Goal: Navigation & Orientation: Understand site structure

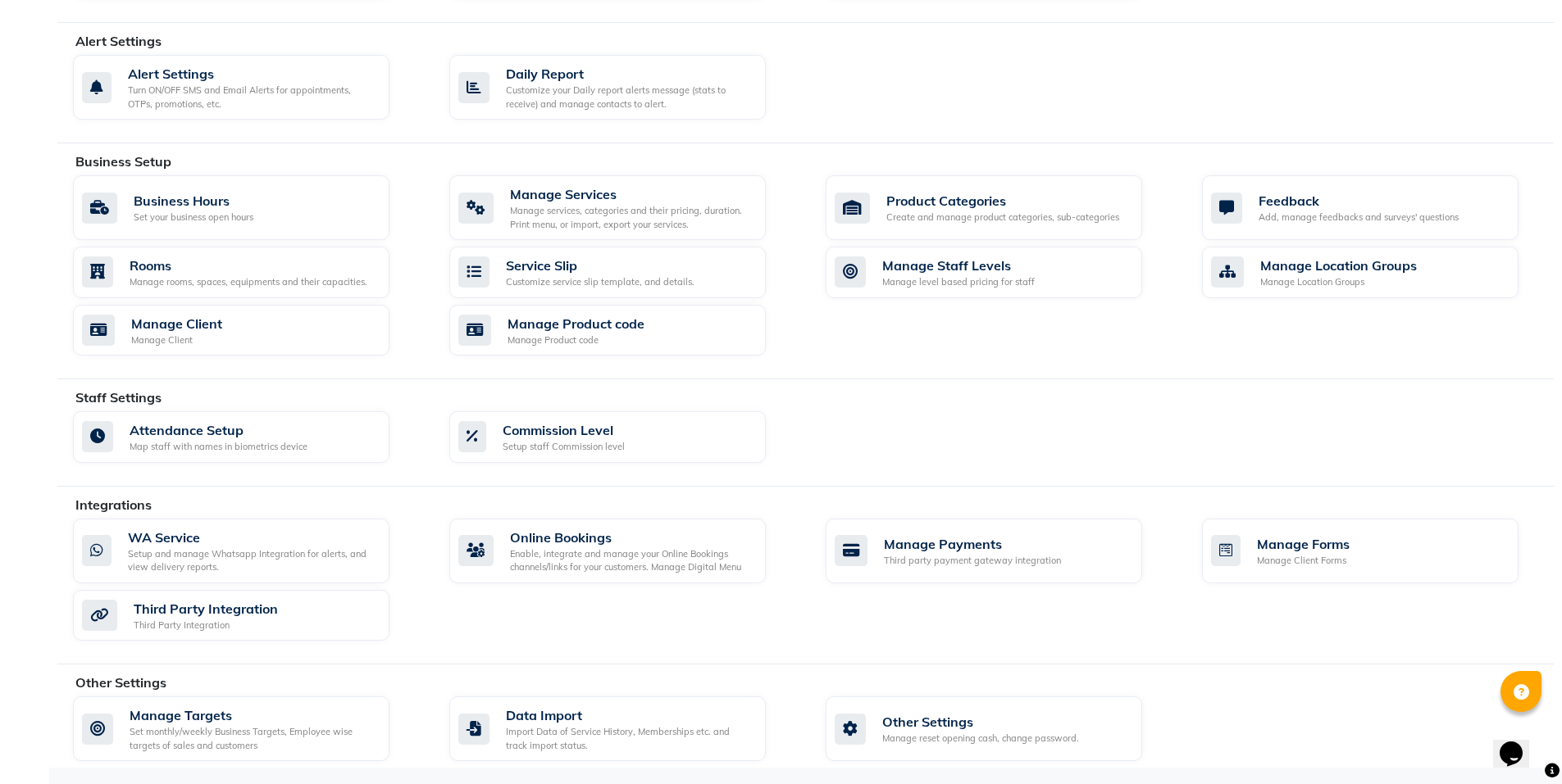
scroll to position [435, 0]
click at [914, 560] on div "Third party payment gateway integration" at bounding box center [972, 559] width 177 height 14
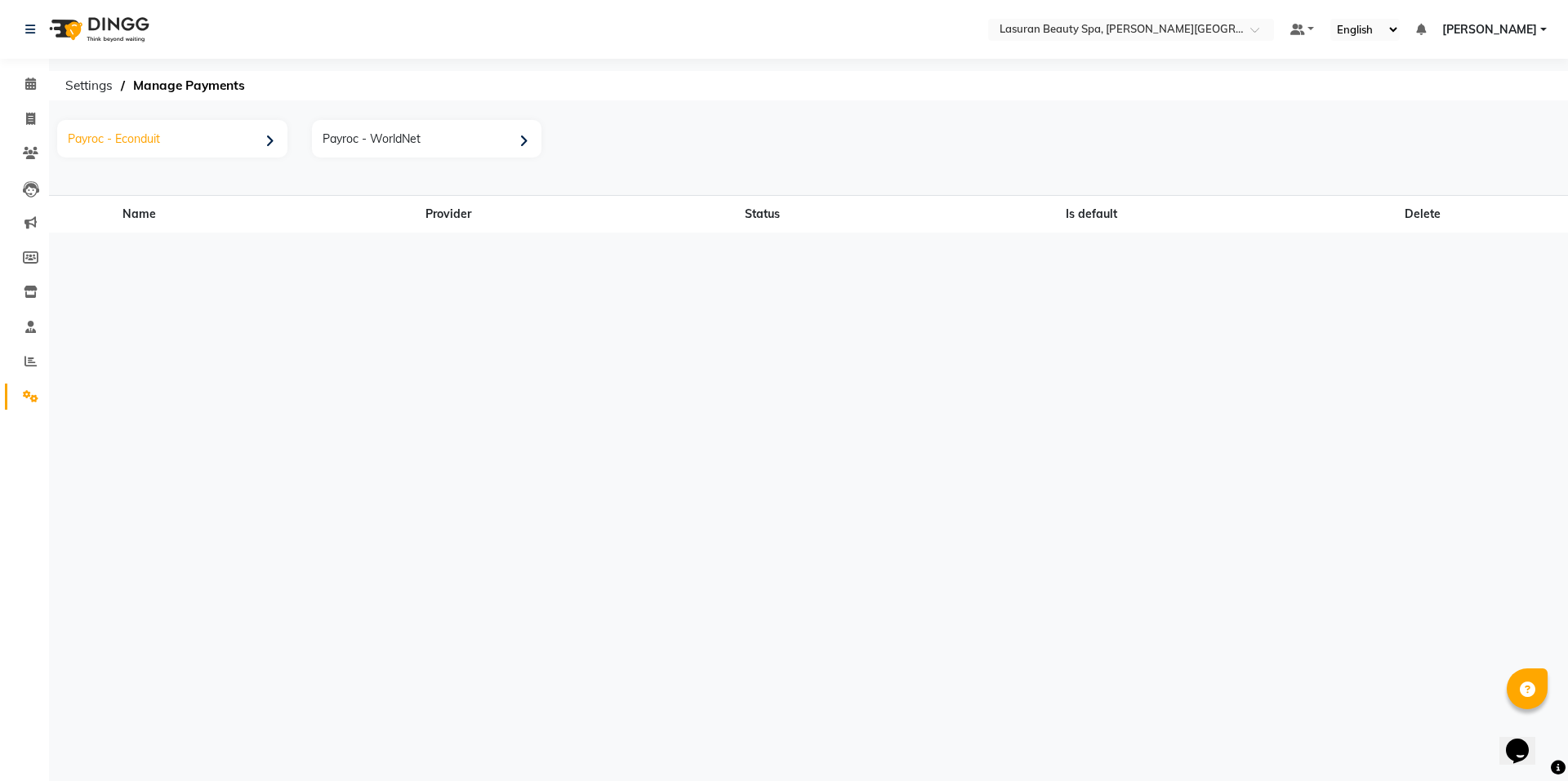
click at [157, 127] on div "Payroc - Econduit" at bounding box center [173, 141] width 226 height 34
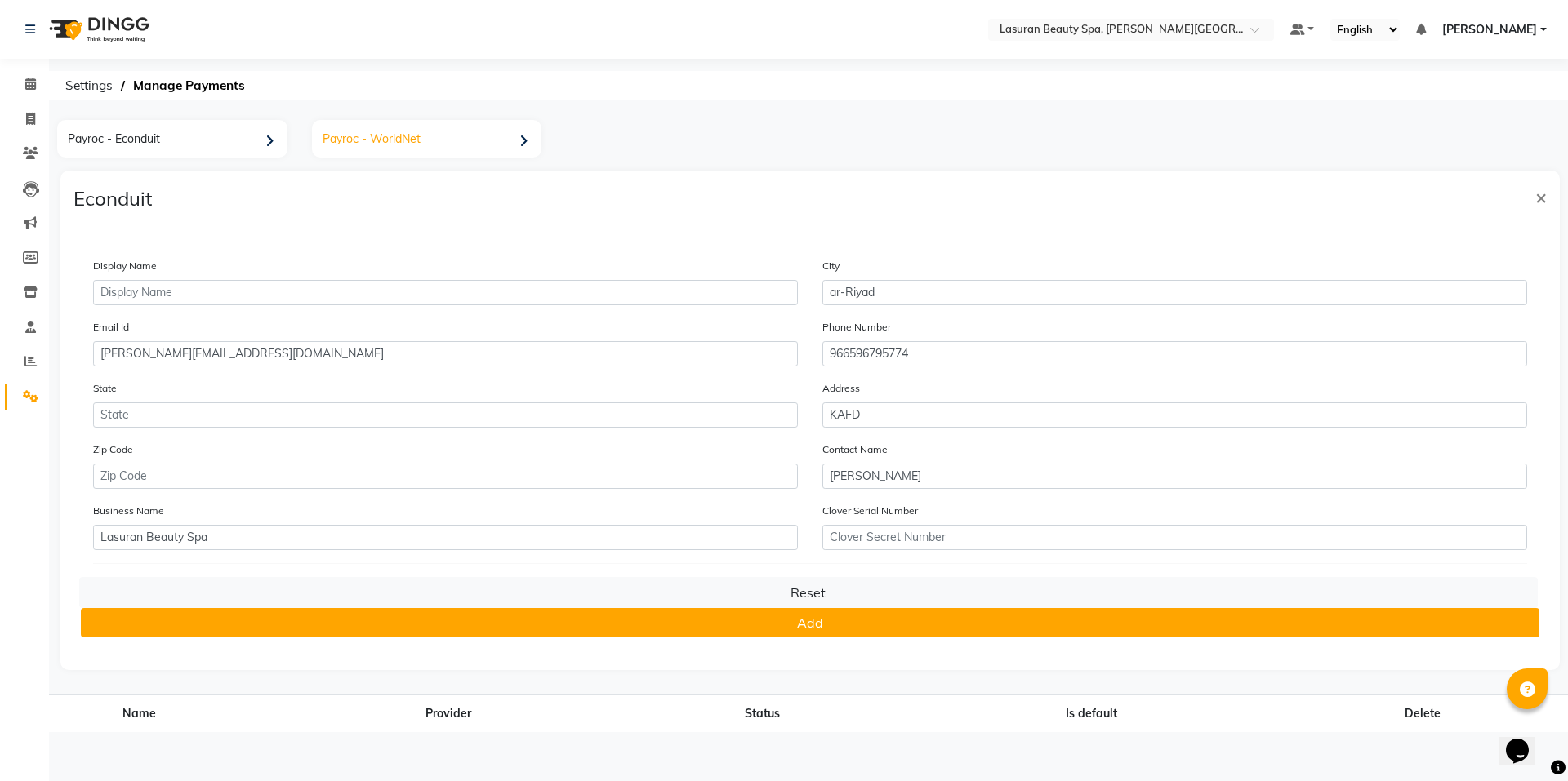
click at [378, 148] on div "Payroc - WorldNet" at bounding box center [428, 141] width 226 height 34
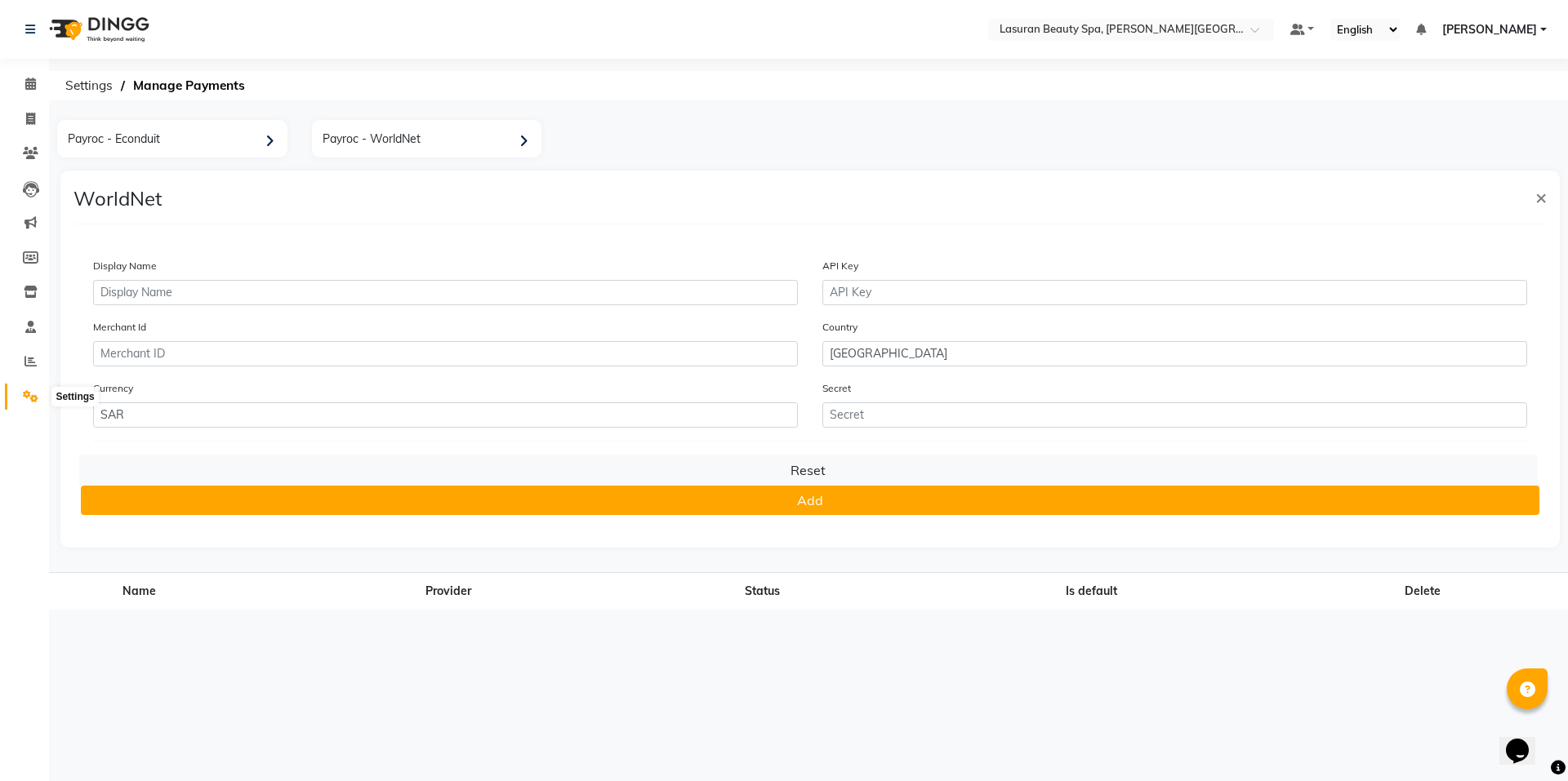
click at [31, 390] on icon at bounding box center [30, 396] width 16 height 12
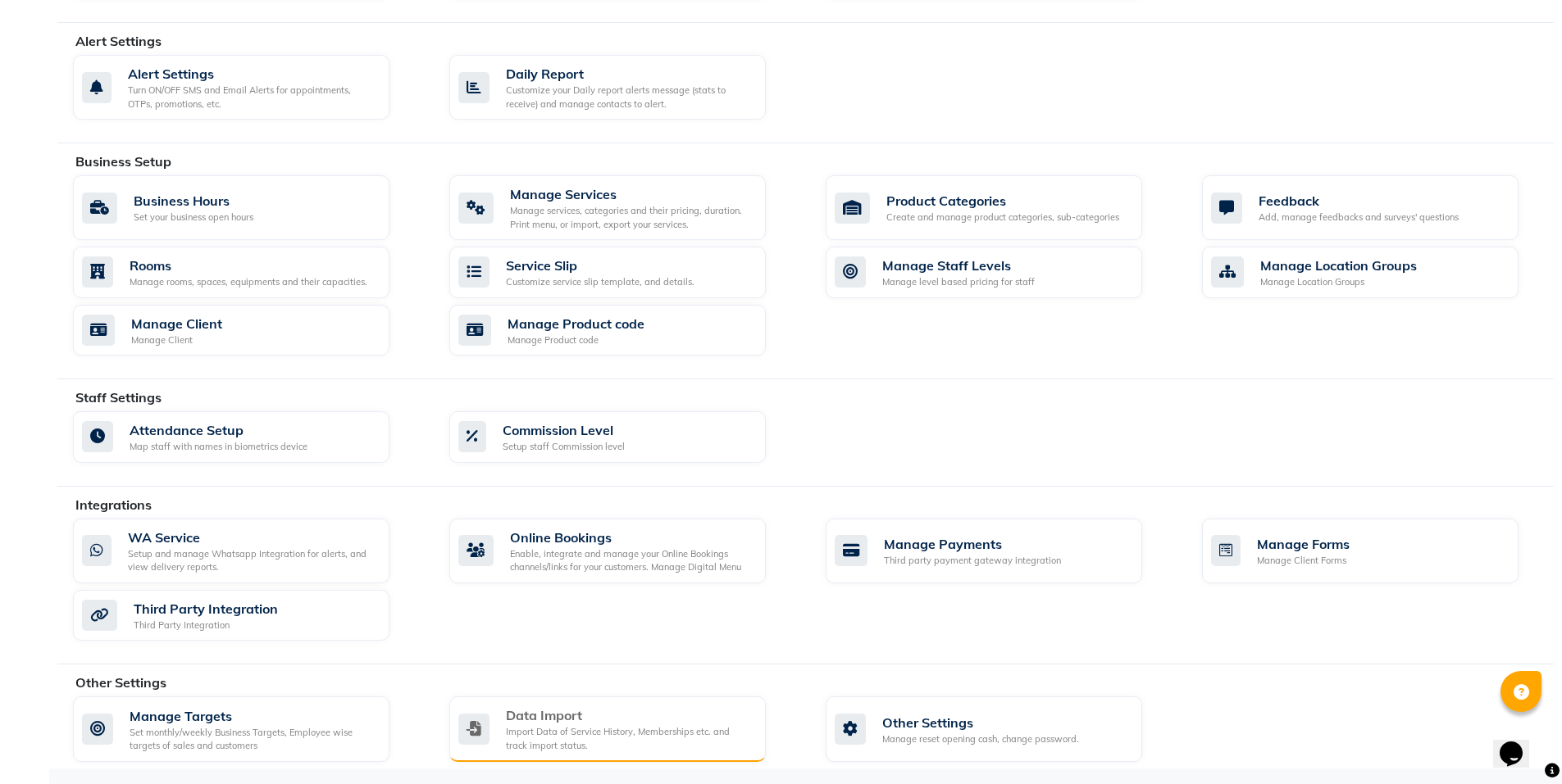
scroll to position [436, 0]
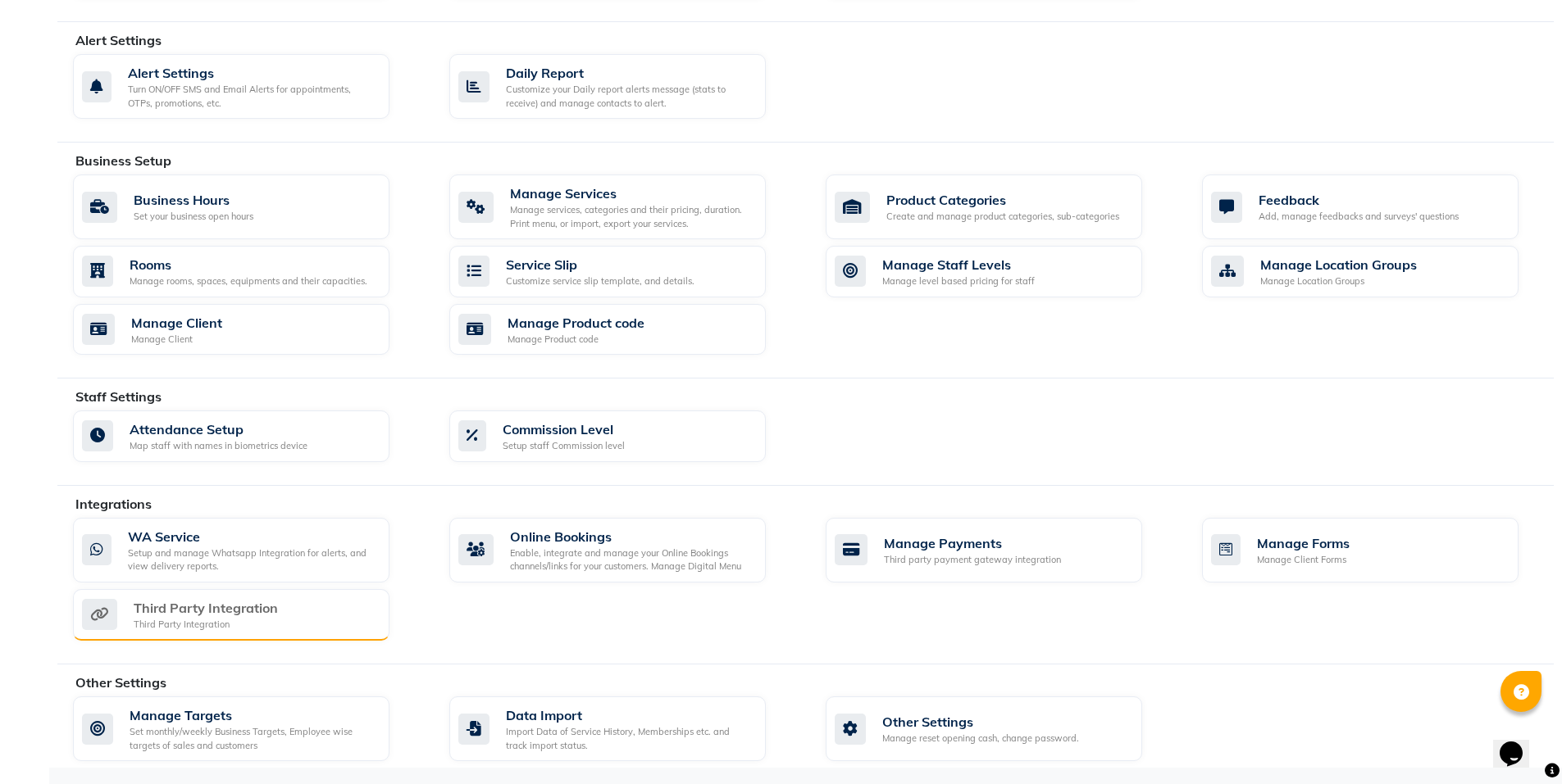
click at [184, 623] on div "Third Party Integration" at bounding box center [205, 624] width 144 height 14
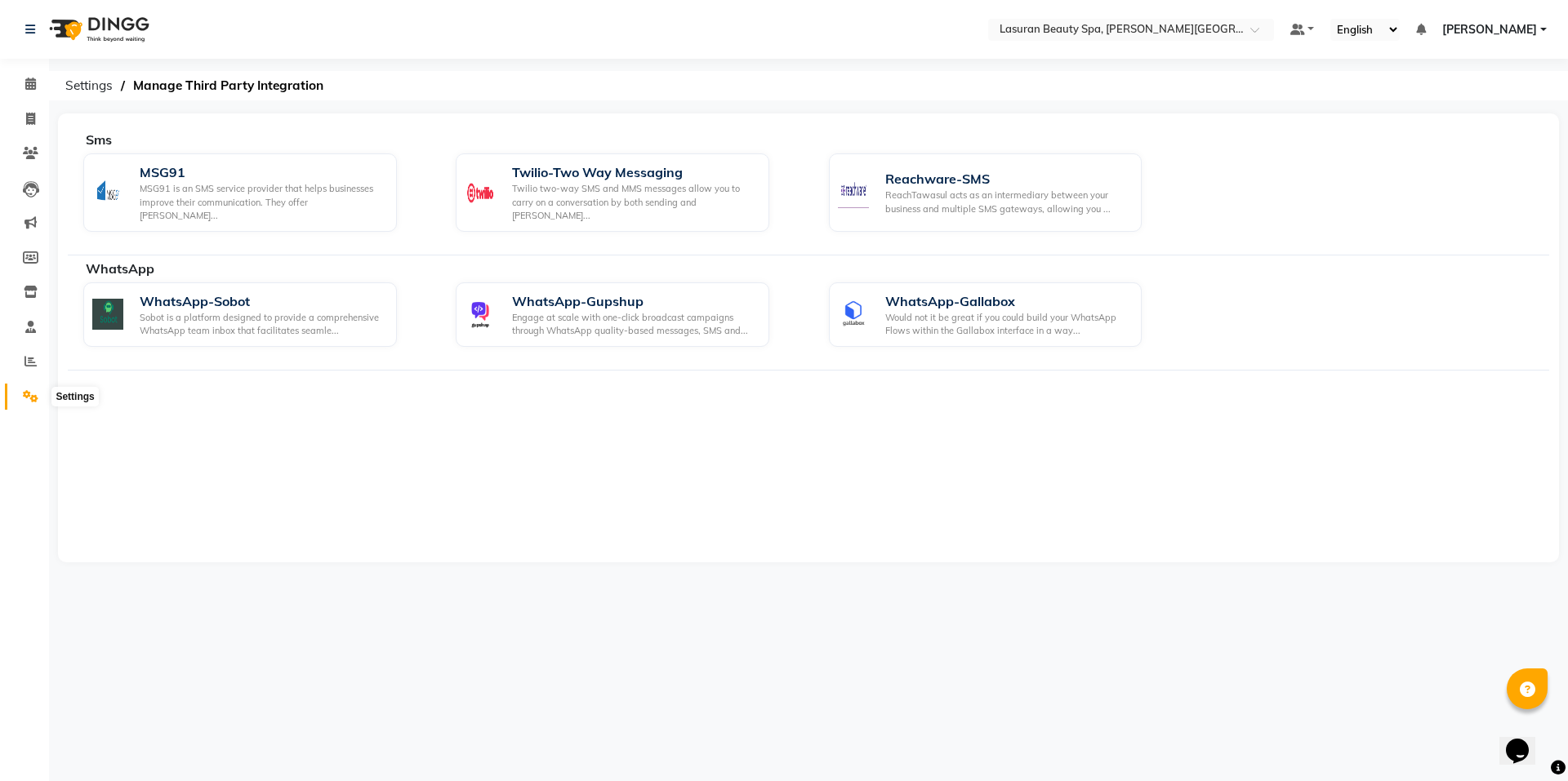
click at [26, 394] on icon at bounding box center [30, 396] width 16 height 12
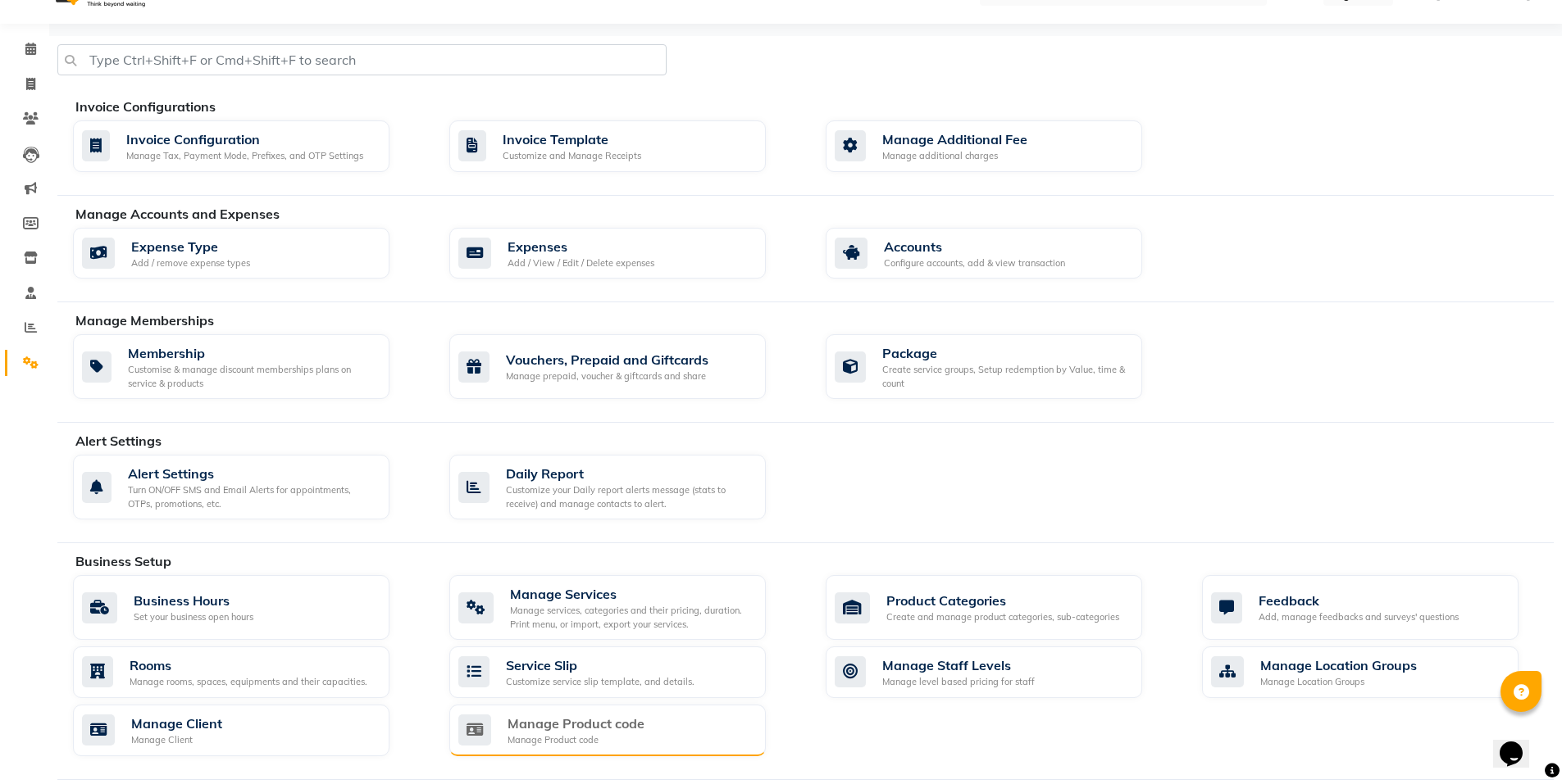
scroll to position [25, 0]
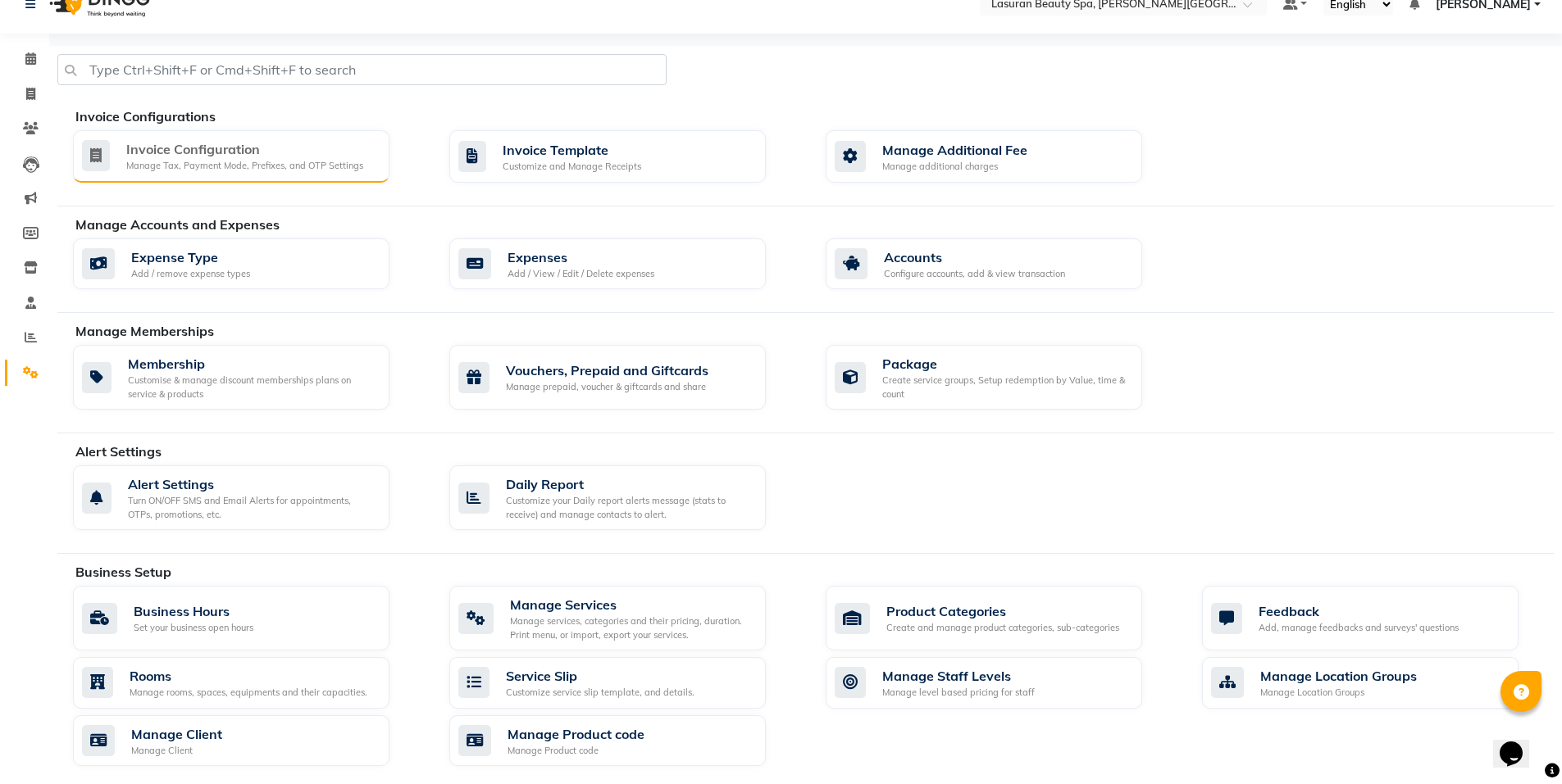
click at [299, 162] on div "Manage Tax, Payment Mode, Prefixes, and OTP Settings" at bounding box center [245, 165] width 237 height 14
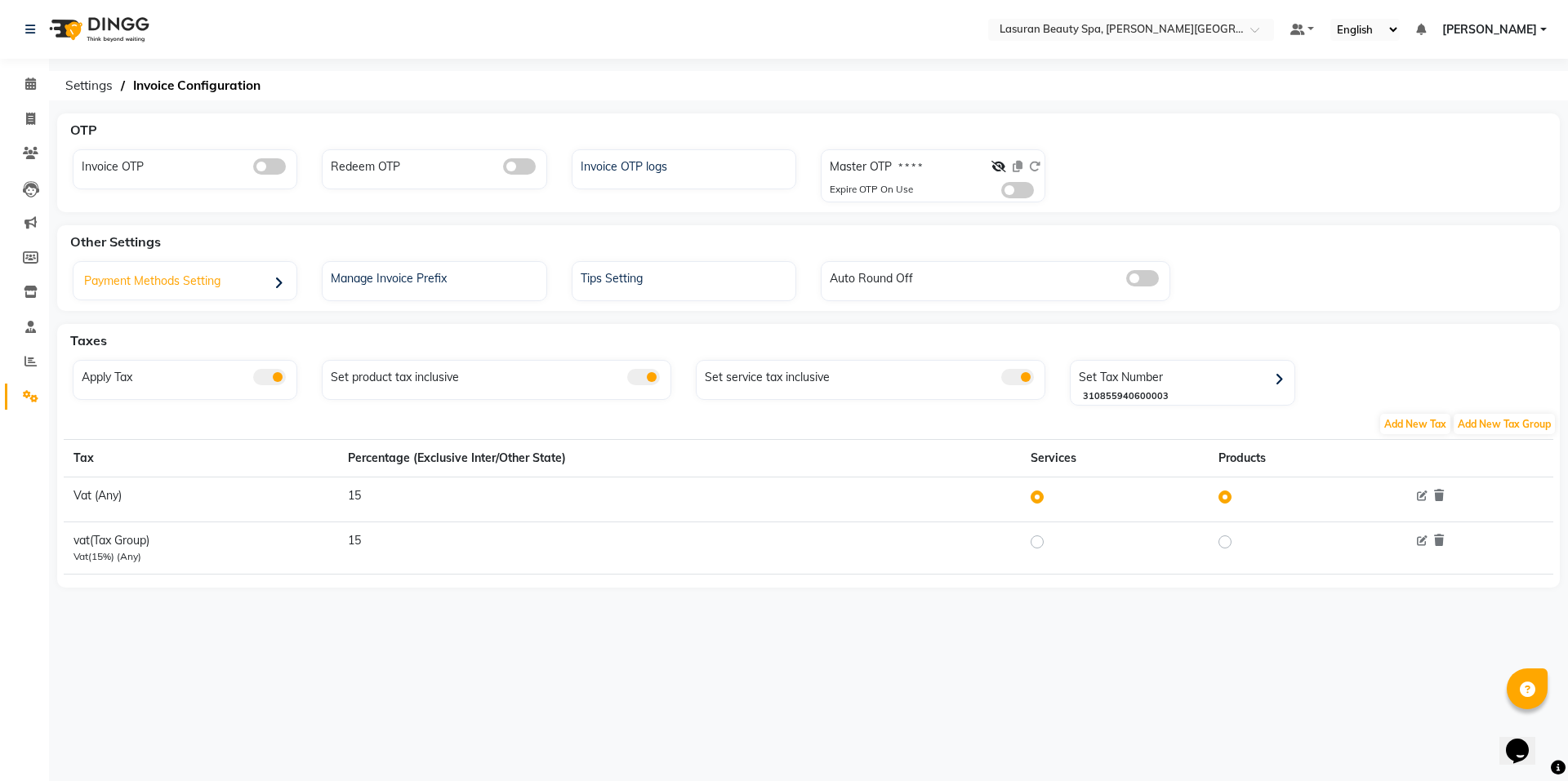
click at [194, 283] on div "Payment Methods Setting" at bounding box center [187, 283] width 219 height 34
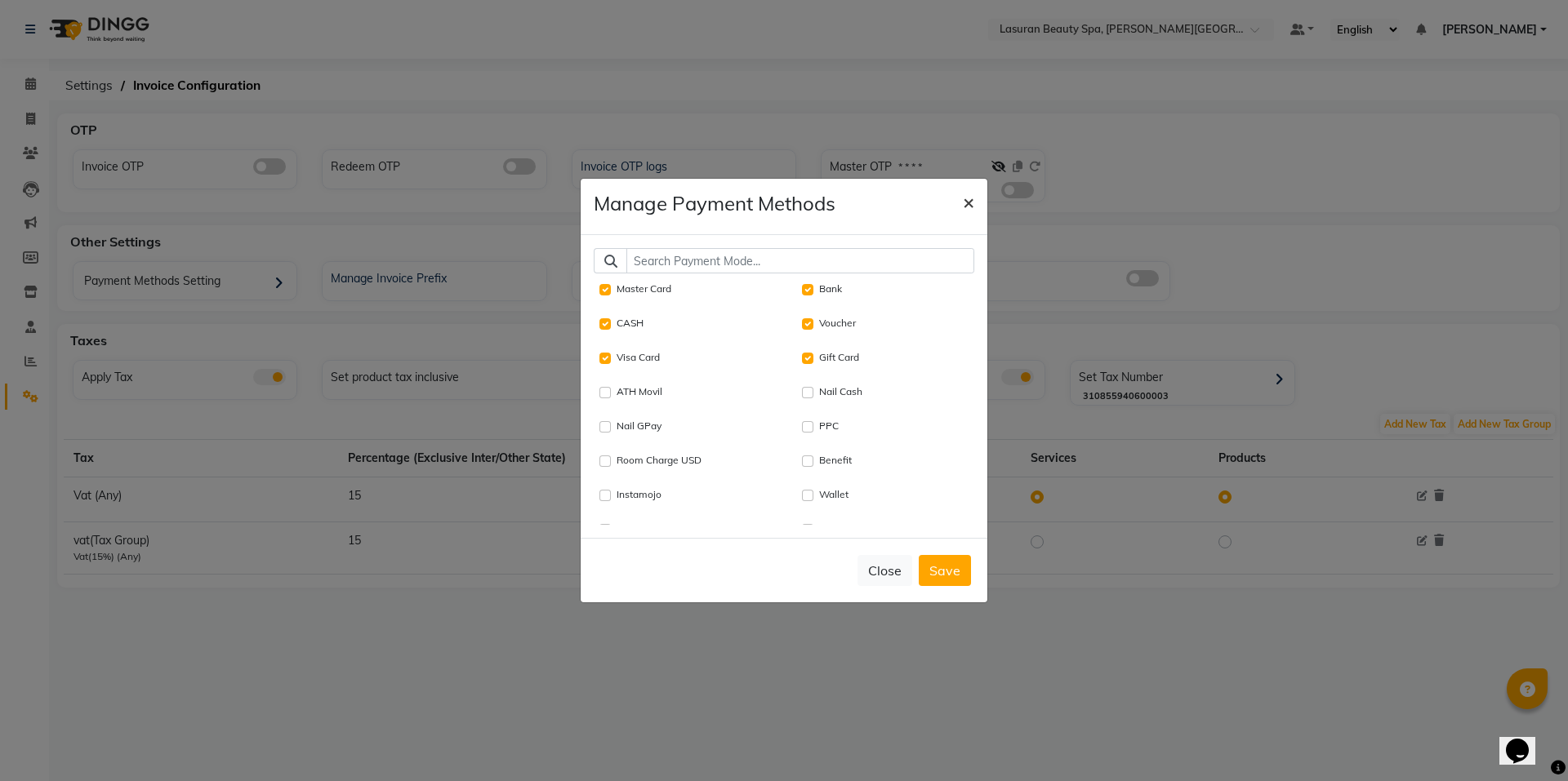
click at [969, 200] on span "×" at bounding box center [969, 201] width 11 height 24
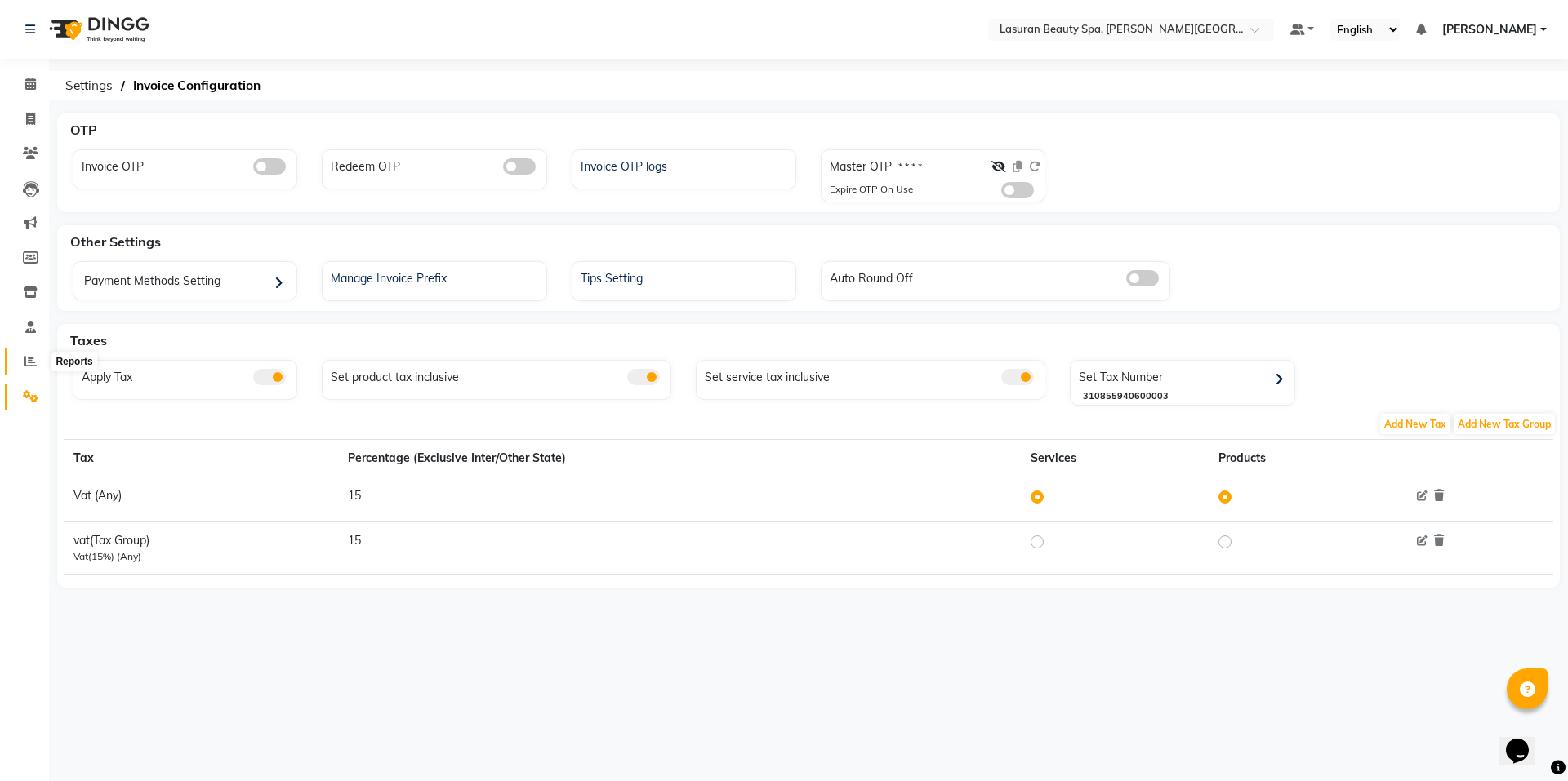
click at [35, 366] on icon at bounding box center [30, 361] width 12 height 12
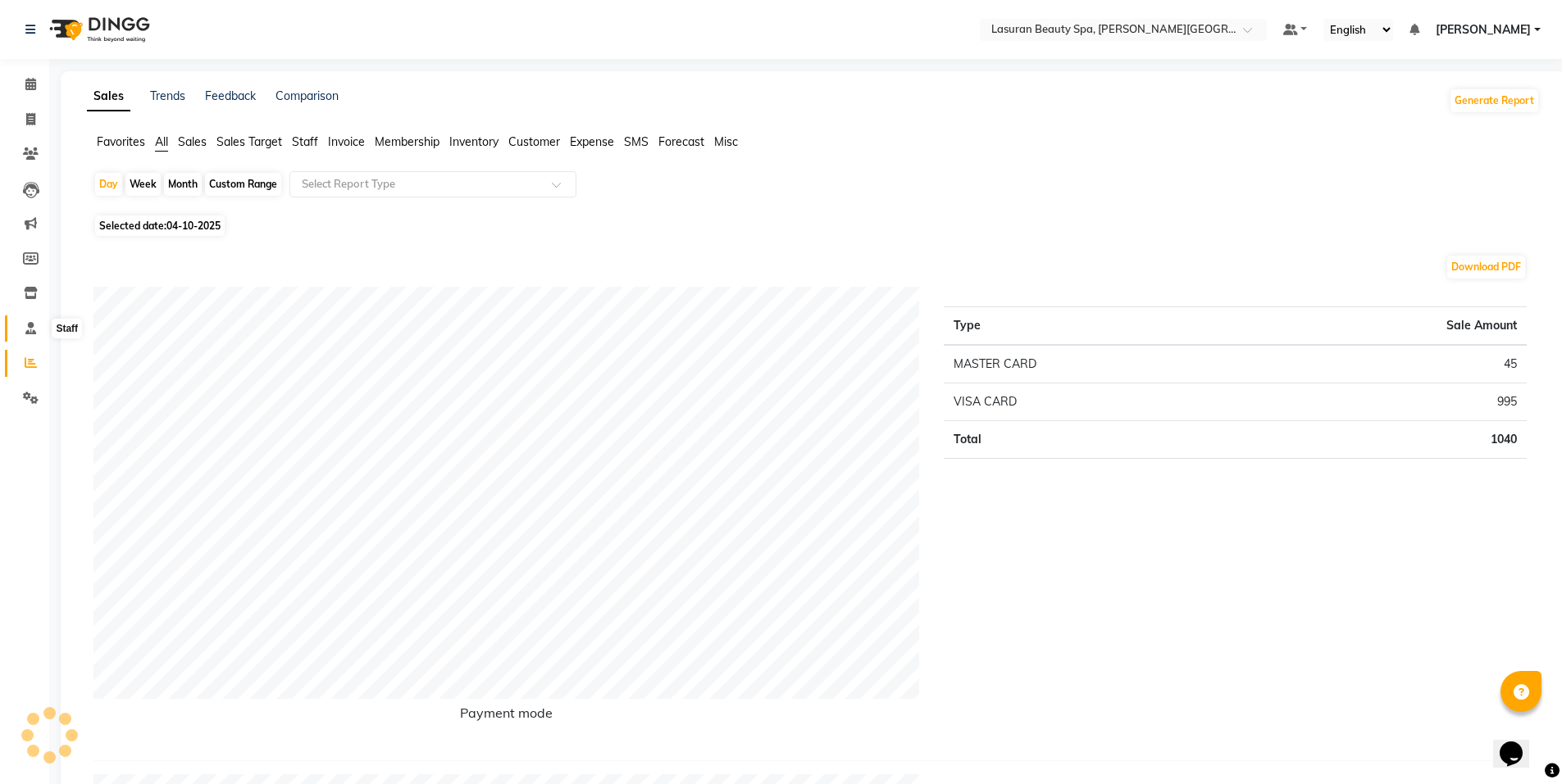
click at [32, 326] on icon at bounding box center [30, 328] width 10 height 12
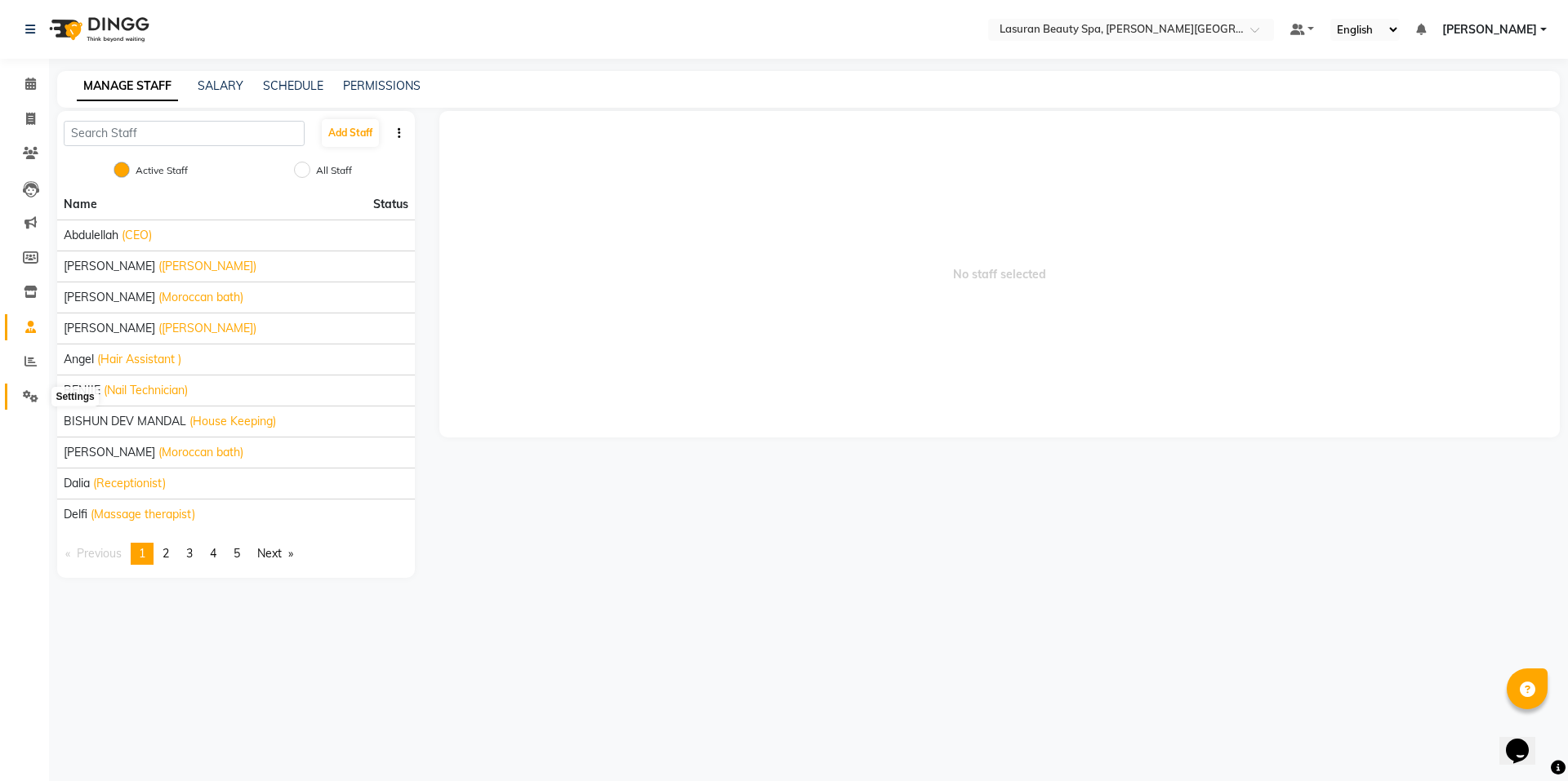
click at [28, 392] on icon at bounding box center [30, 396] width 16 height 12
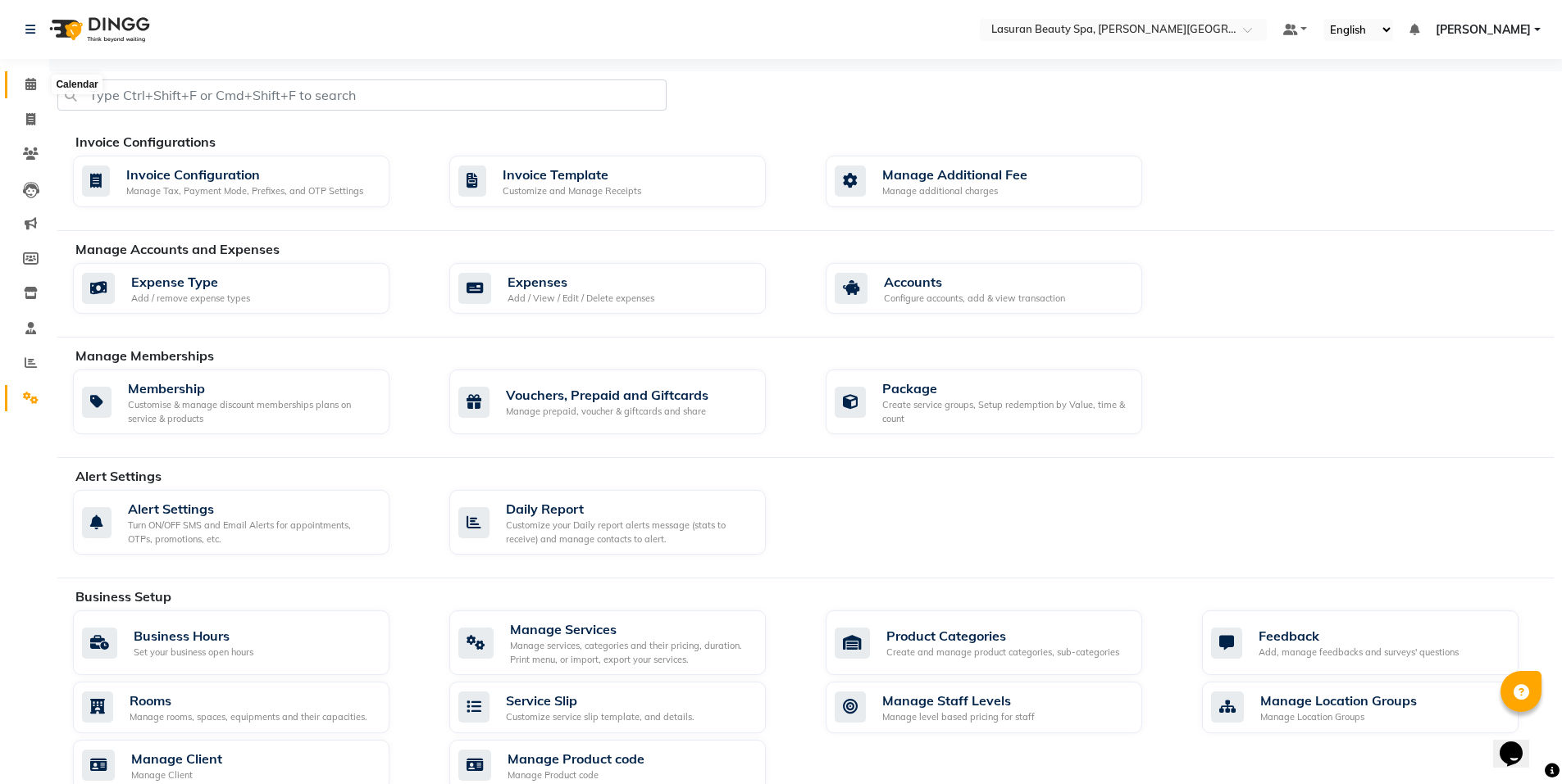
click at [34, 90] on span at bounding box center [30, 85] width 29 height 19
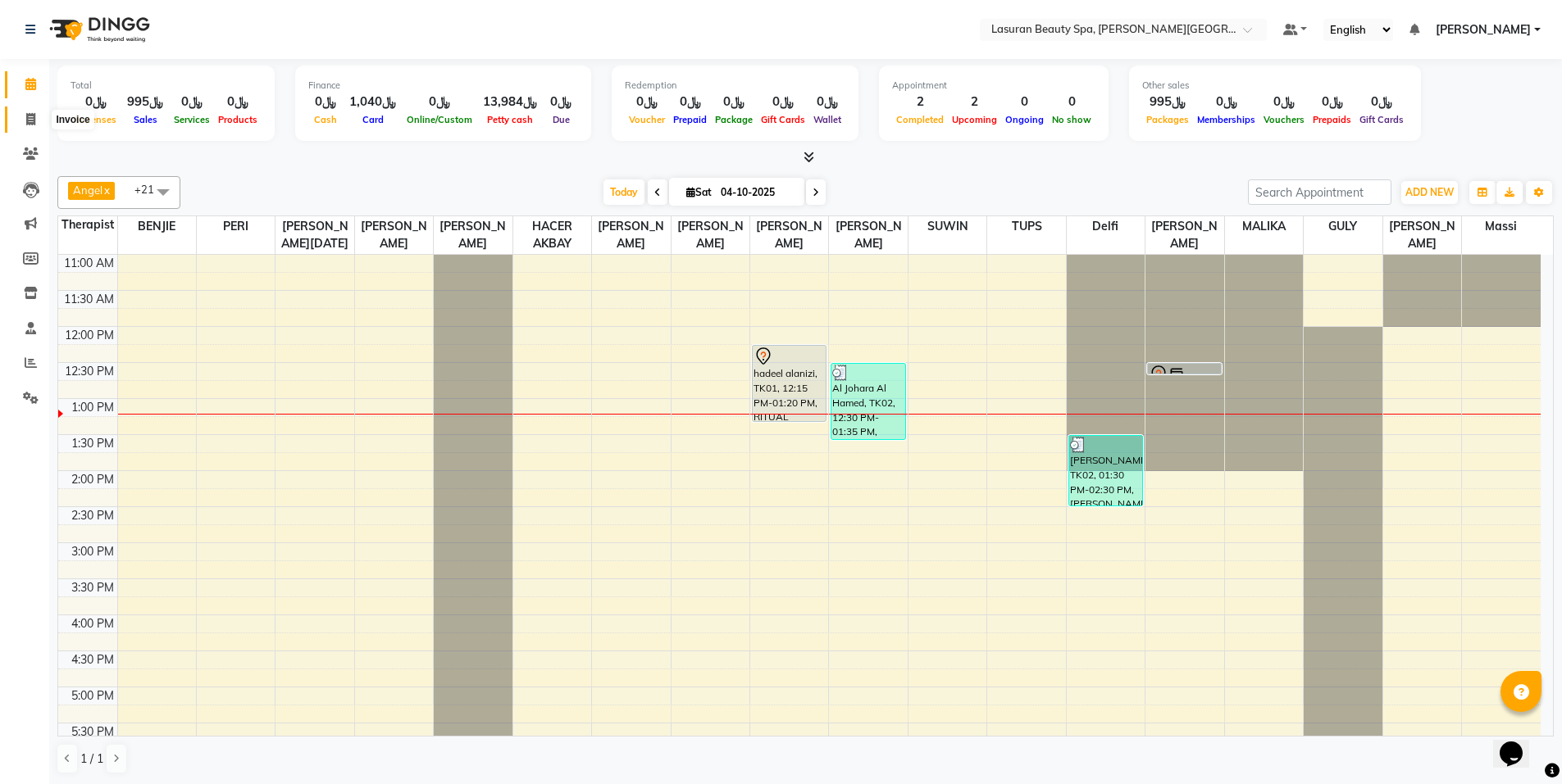
click at [26, 121] on icon at bounding box center [31, 118] width 9 height 12
select select "service"
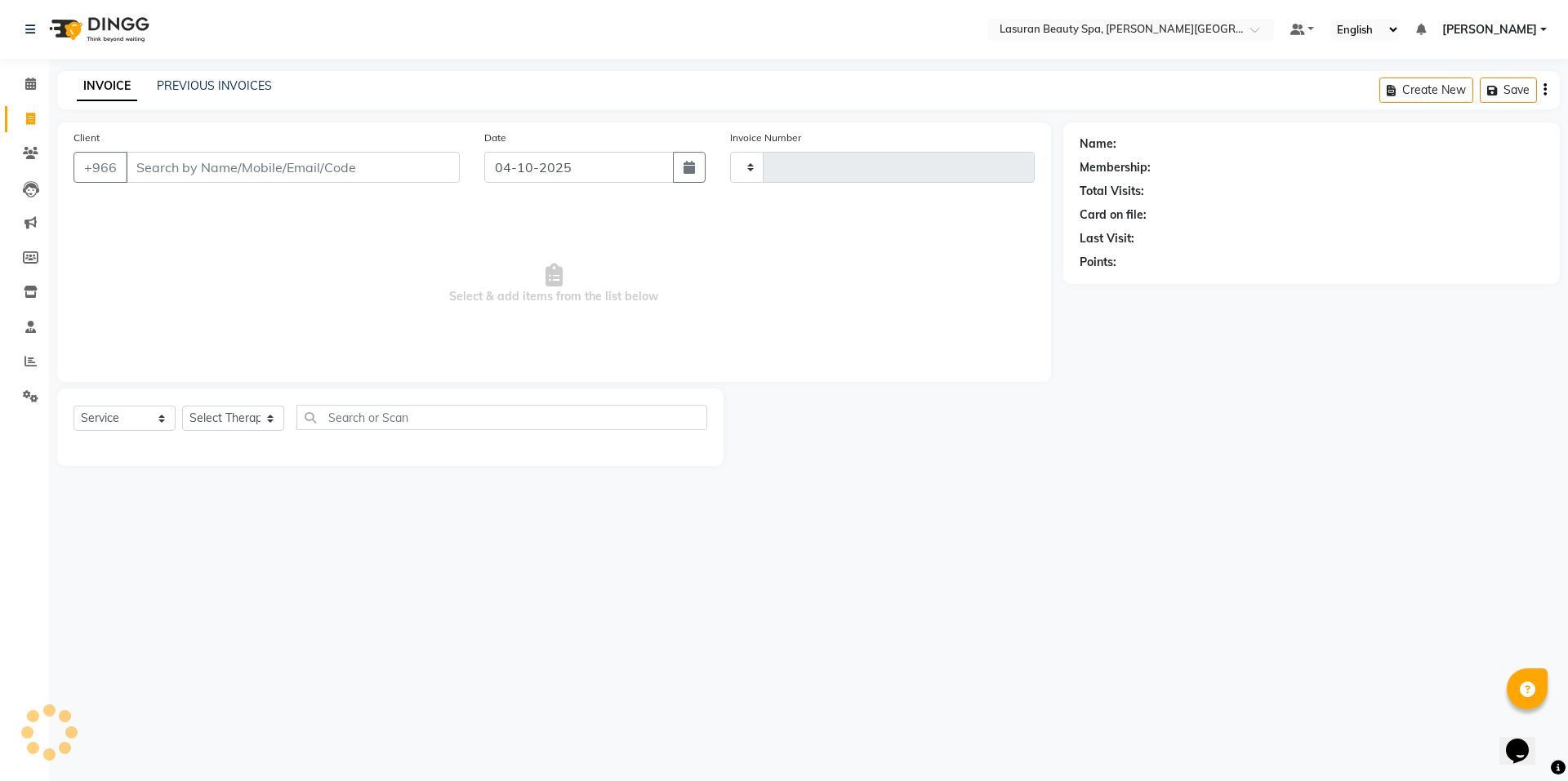
type input "1703"
select select "6941"
click at [35, 169] on li "Clients" at bounding box center [24, 154] width 49 height 35
click at [29, 158] on icon at bounding box center [30, 153] width 16 height 12
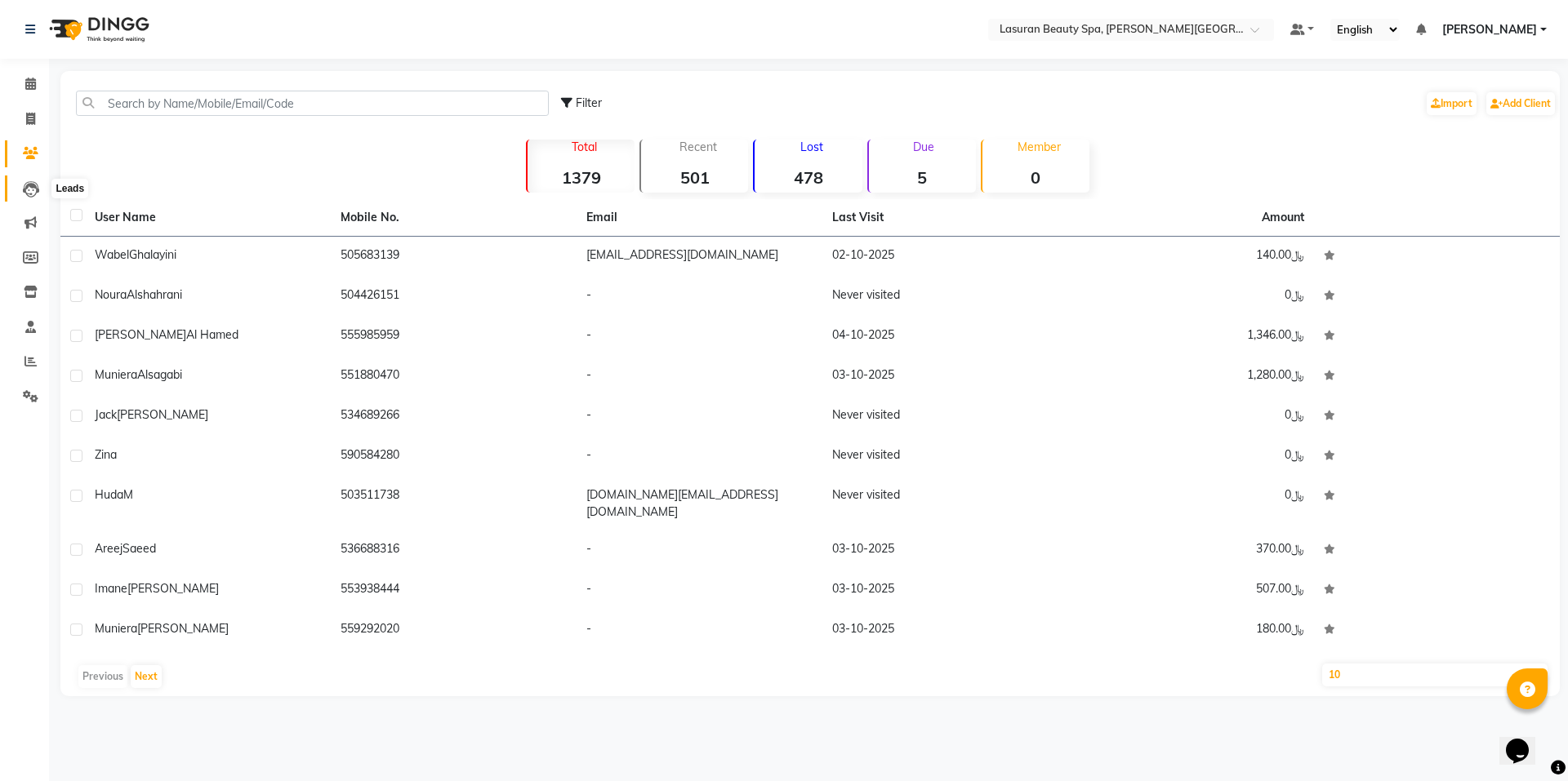
click at [30, 193] on icon at bounding box center [30, 189] width 16 height 16
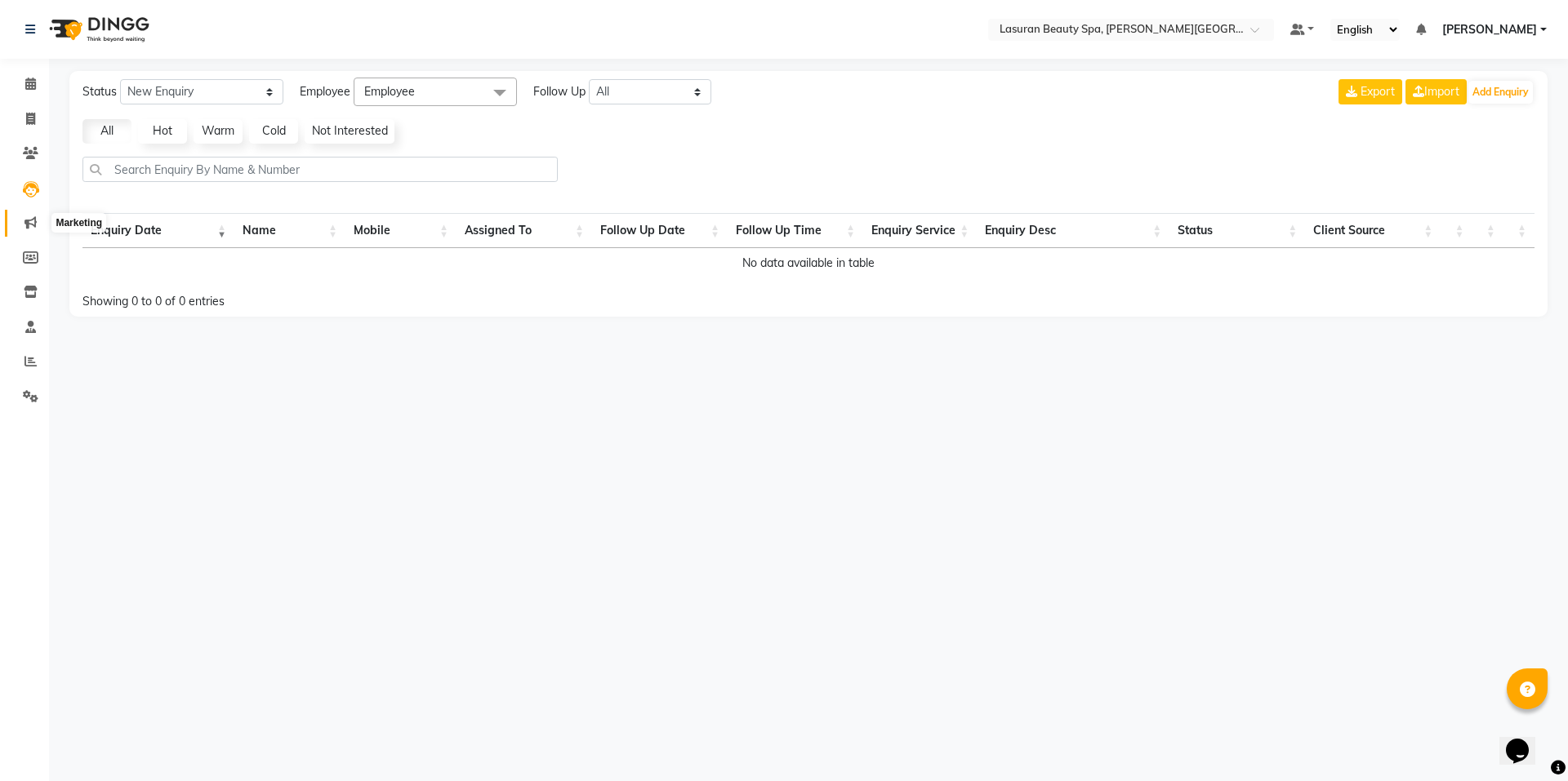
click at [31, 223] on icon at bounding box center [30, 222] width 12 height 12
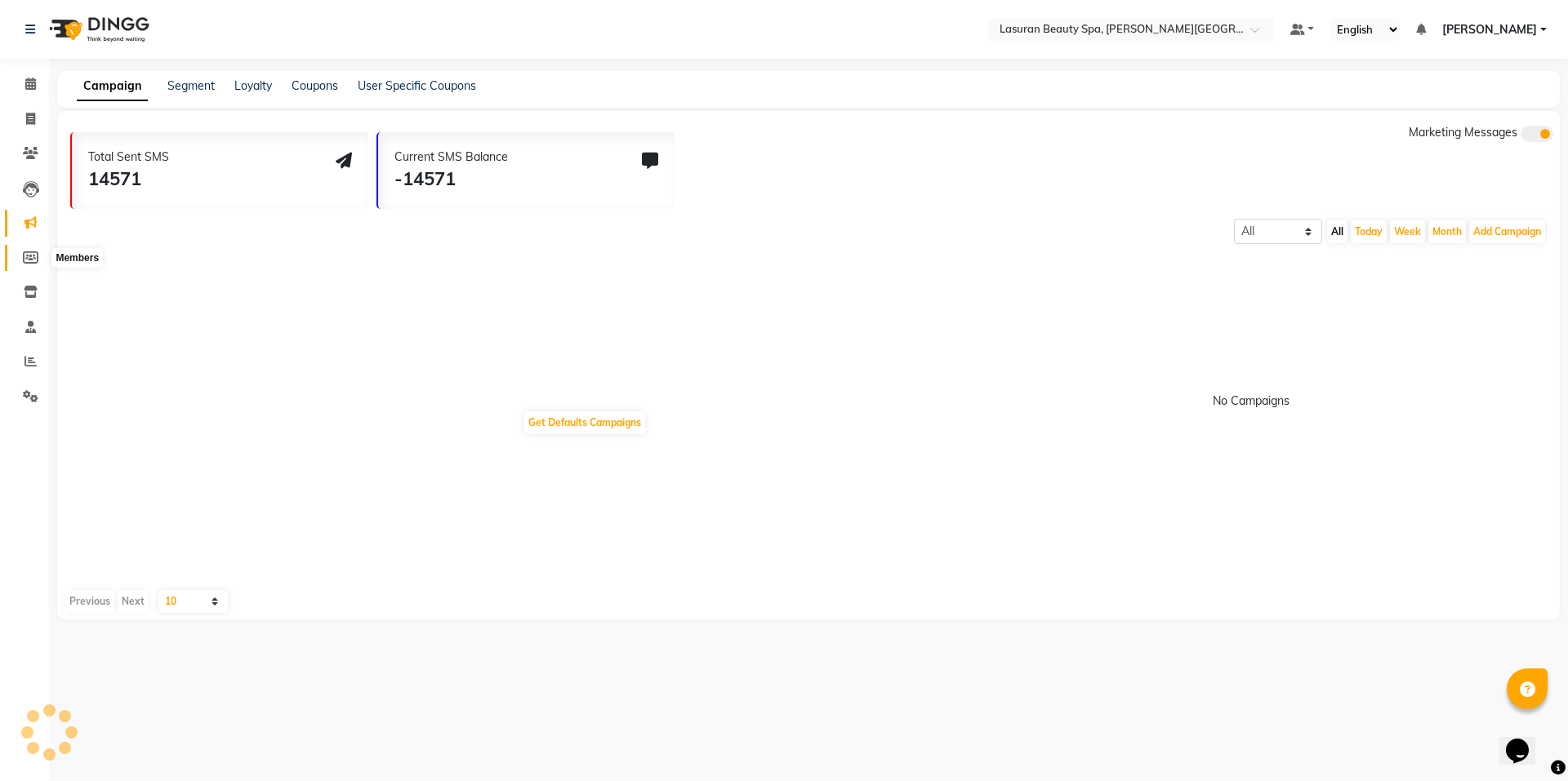
click at [35, 258] on icon at bounding box center [30, 257] width 16 height 12
select select
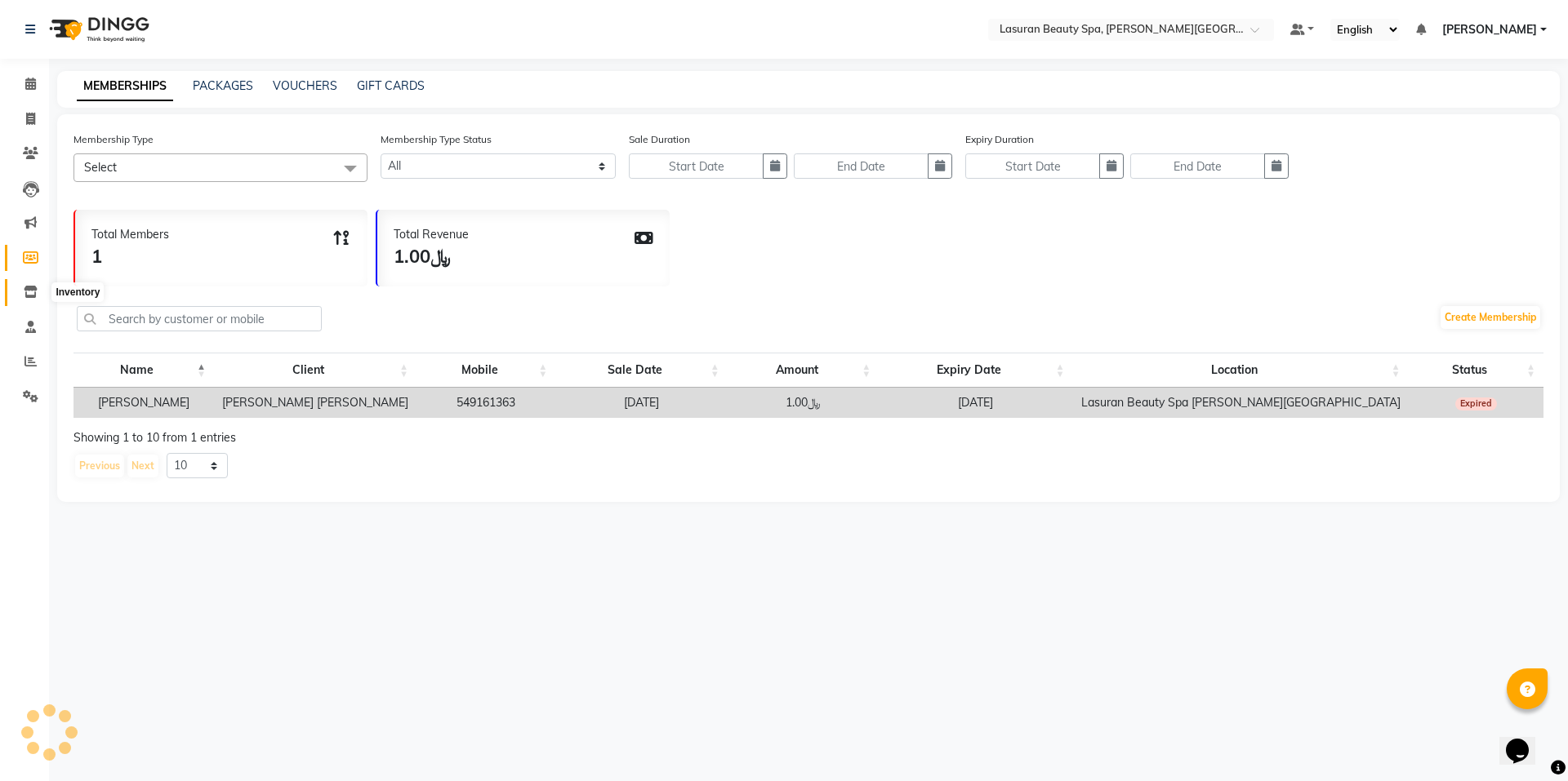
click at [37, 296] on icon at bounding box center [30, 291] width 14 height 12
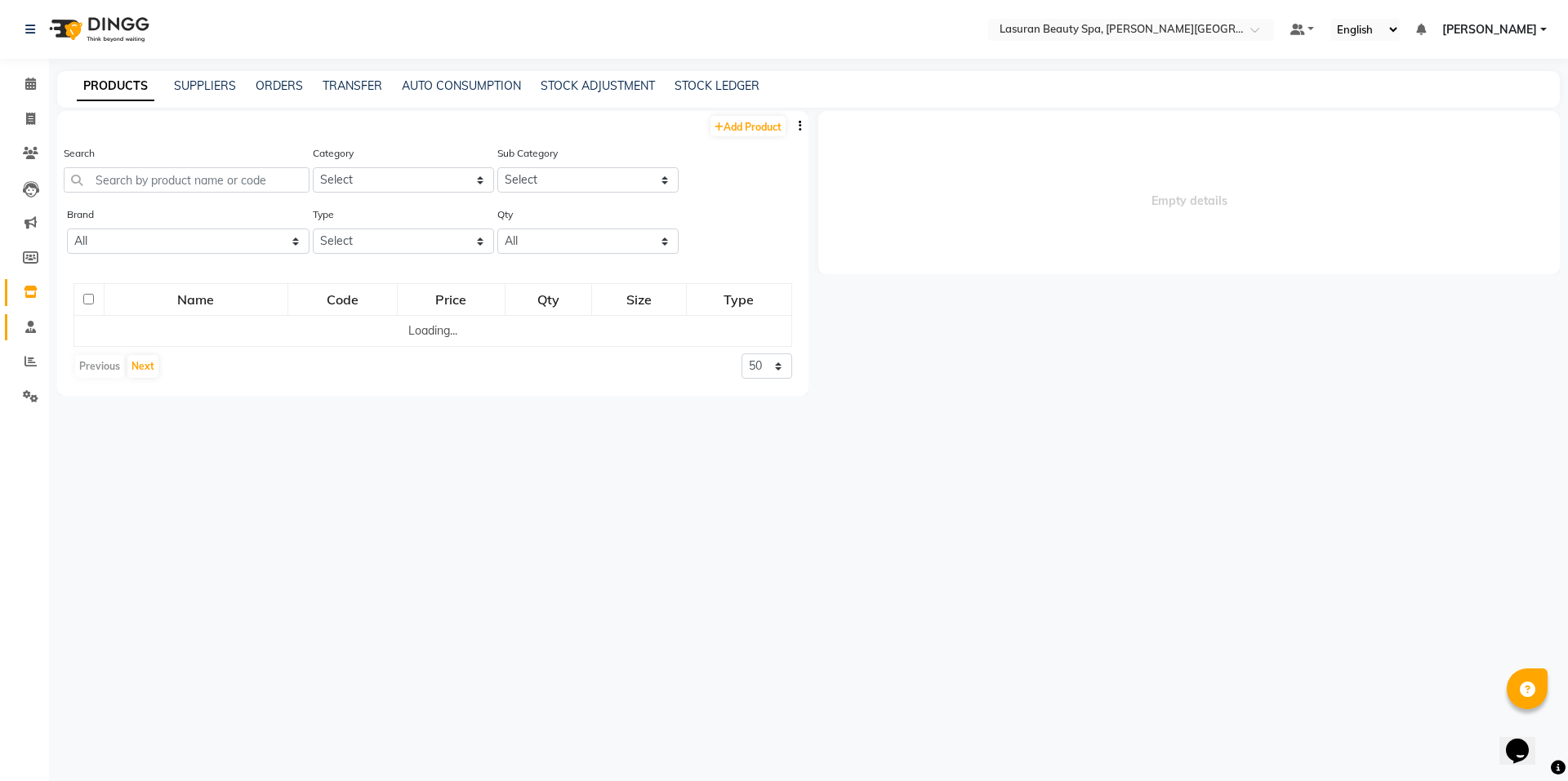
select select
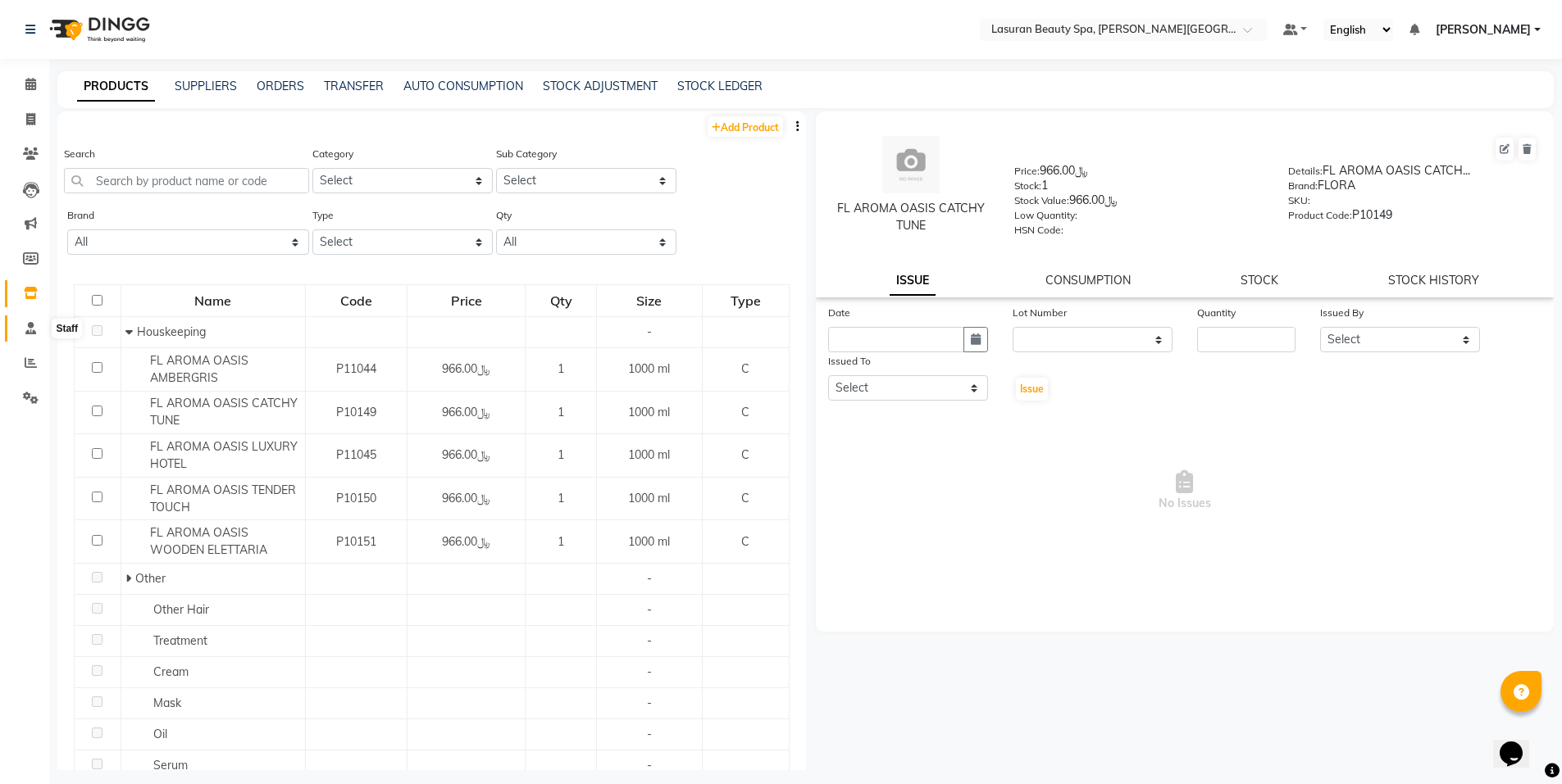
click at [29, 335] on span at bounding box center [30, 329] width 29 height 19
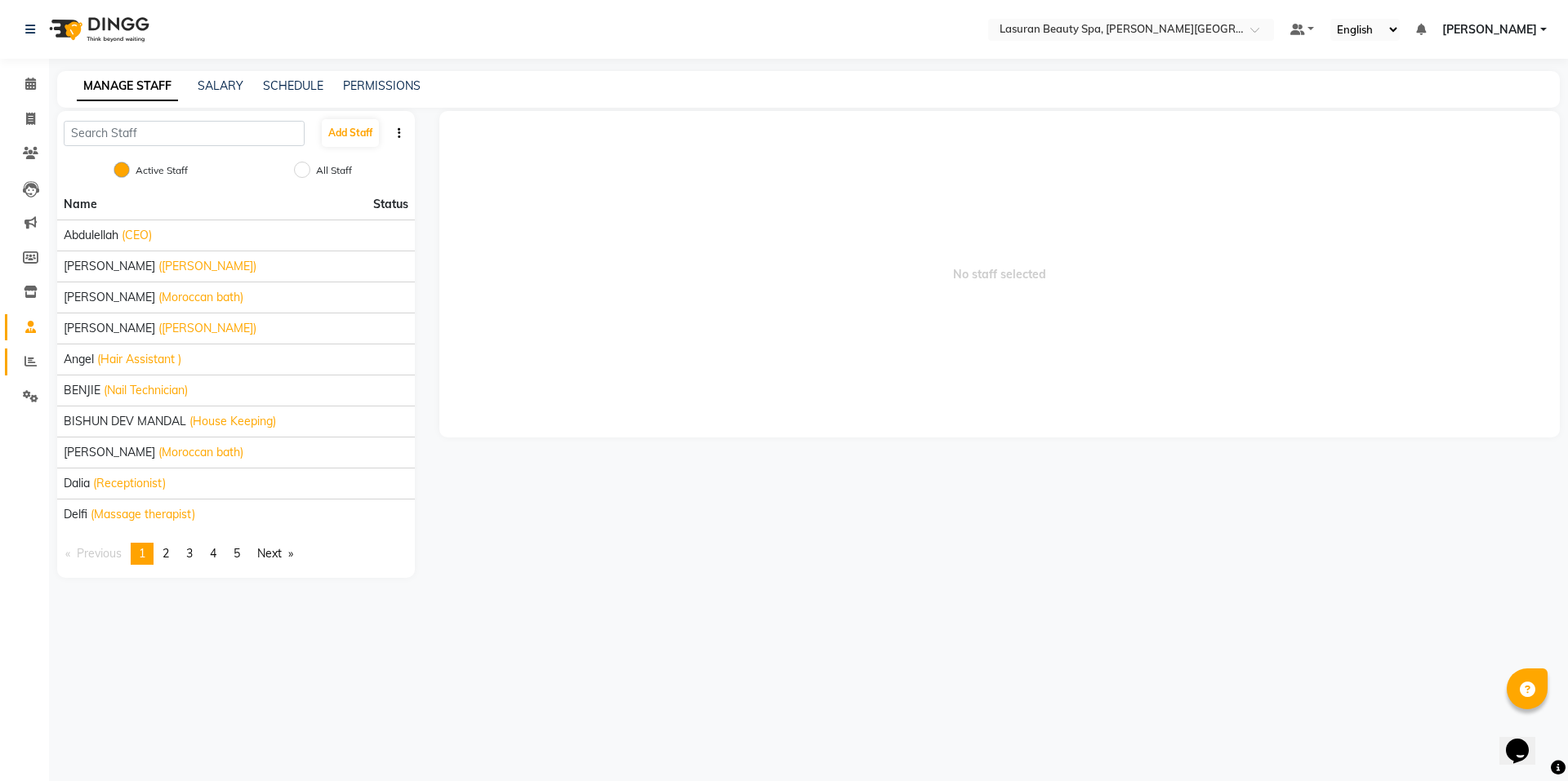
click at [31, 376] on li "Reports" at bounding box center [24, 361] width 49 height 35
click at [31, 353] on span at bounding box center [30, 362] width 29 height 19
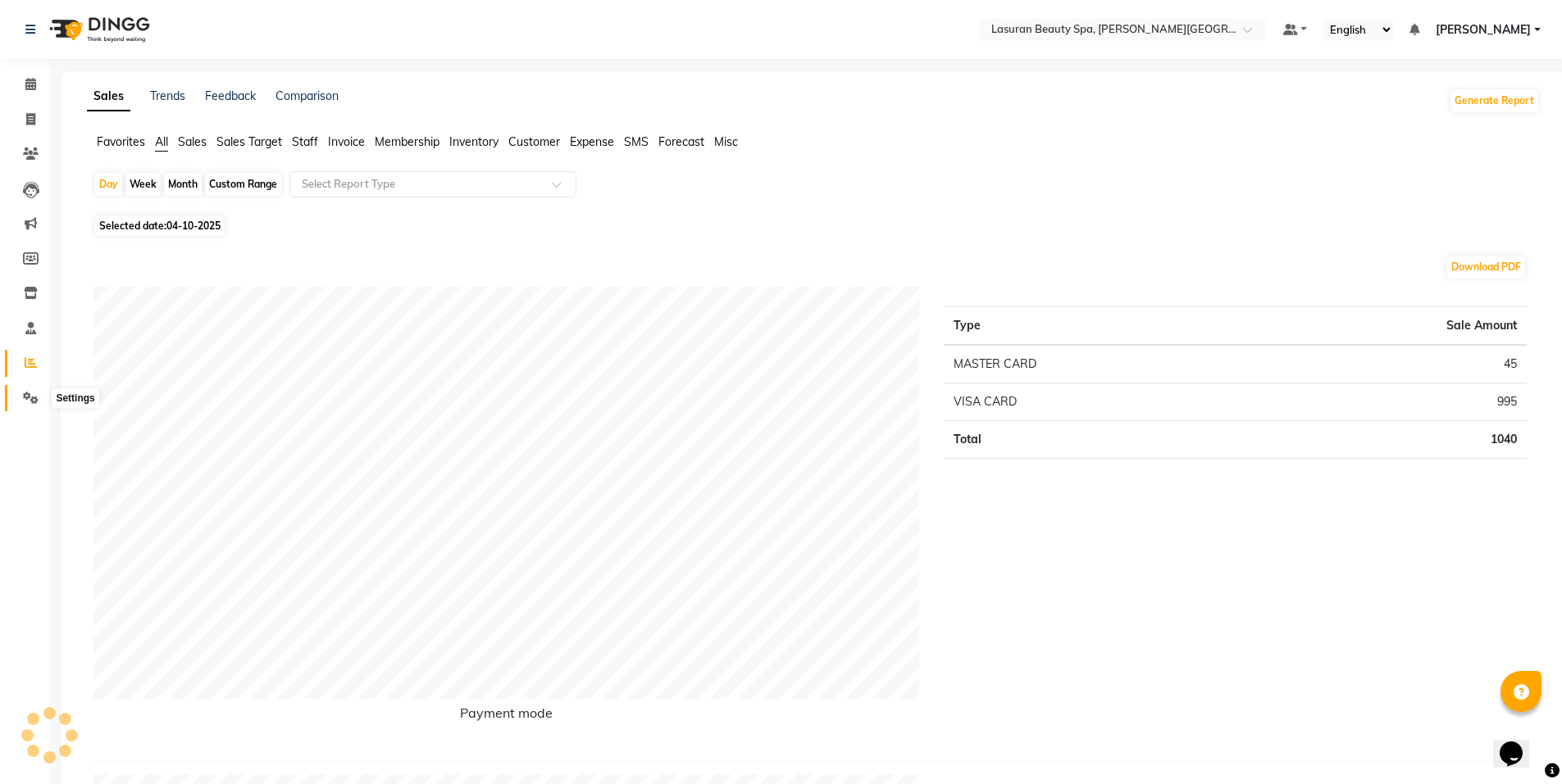
click at [36, 392] on icon at bounding box center [30, 398] width 16 height 12
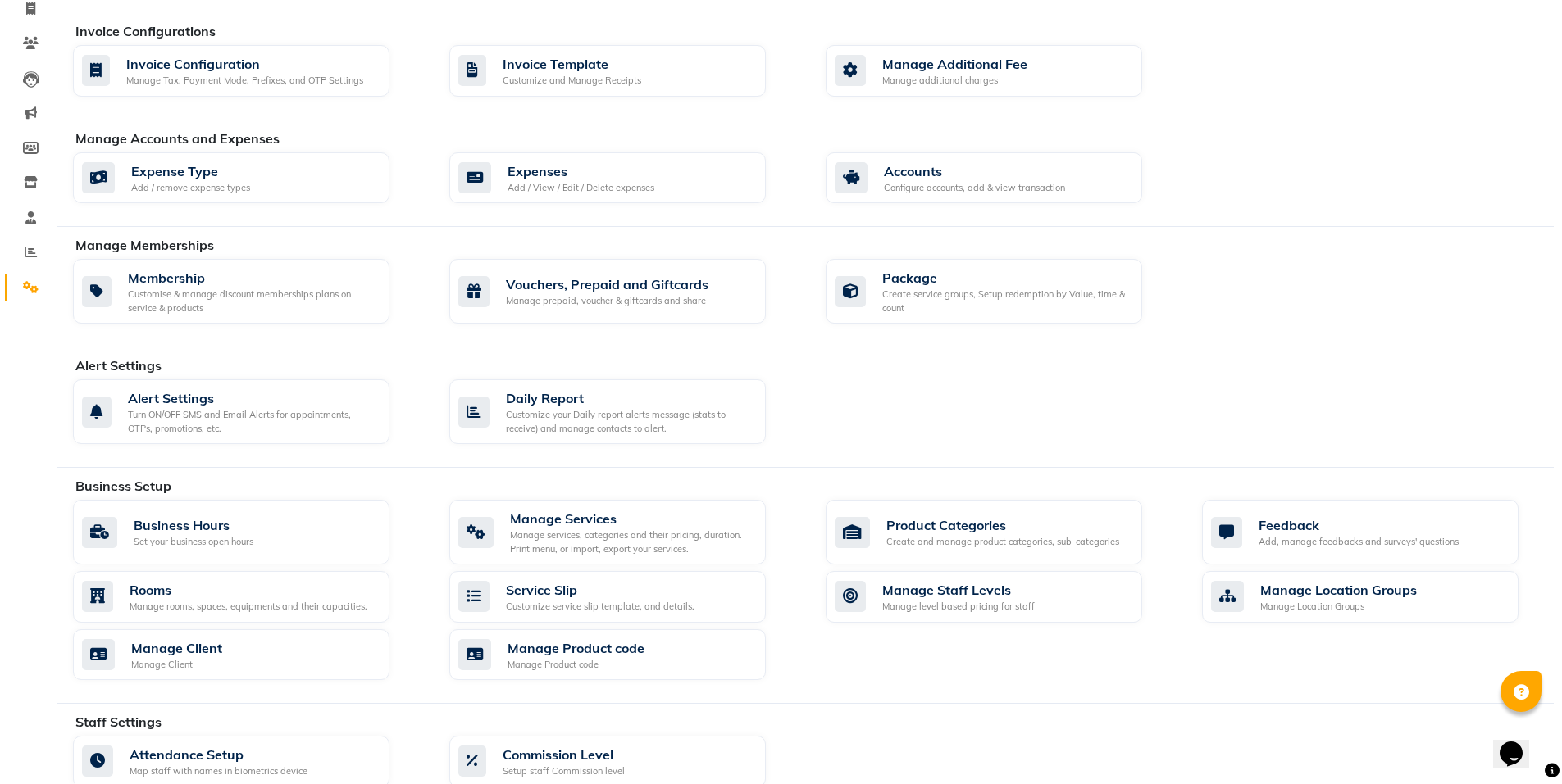
scroll to position [82, 0]
